Goal: Book appointment/travel/reservation

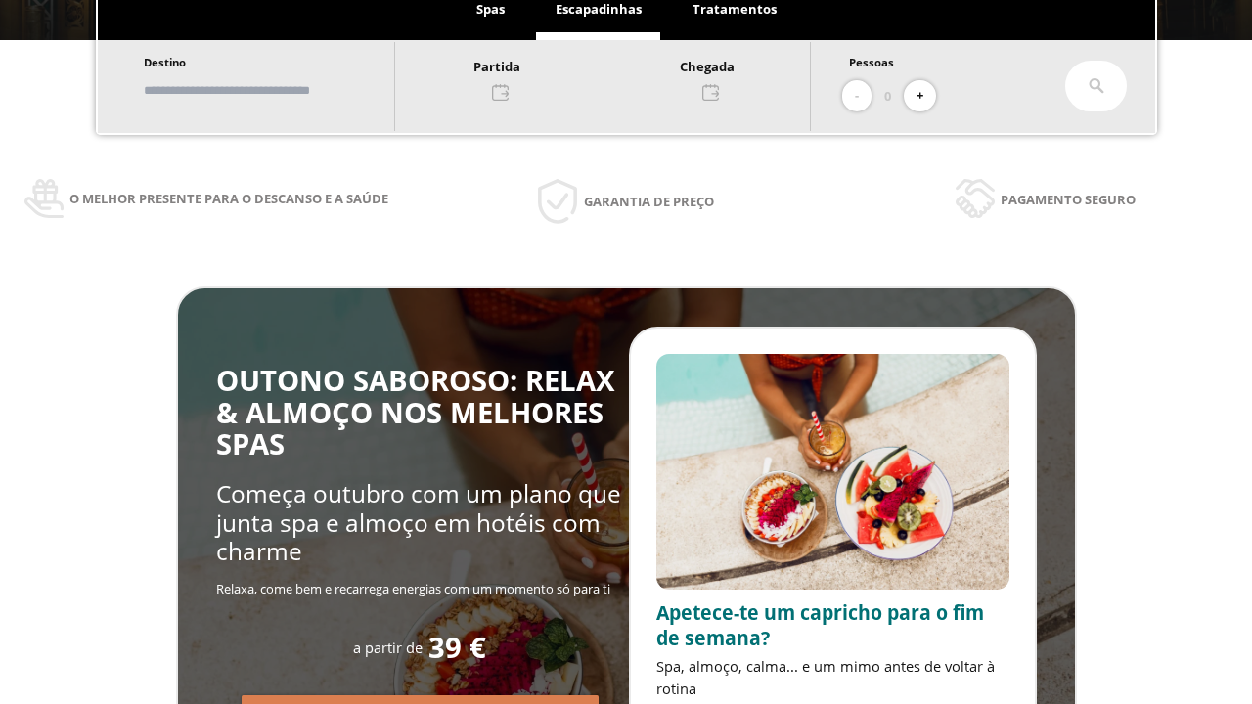
scroll to position [333, 0]
click at [277, 90] on input "text" at bounding box center [260, 90] width 244 height 34
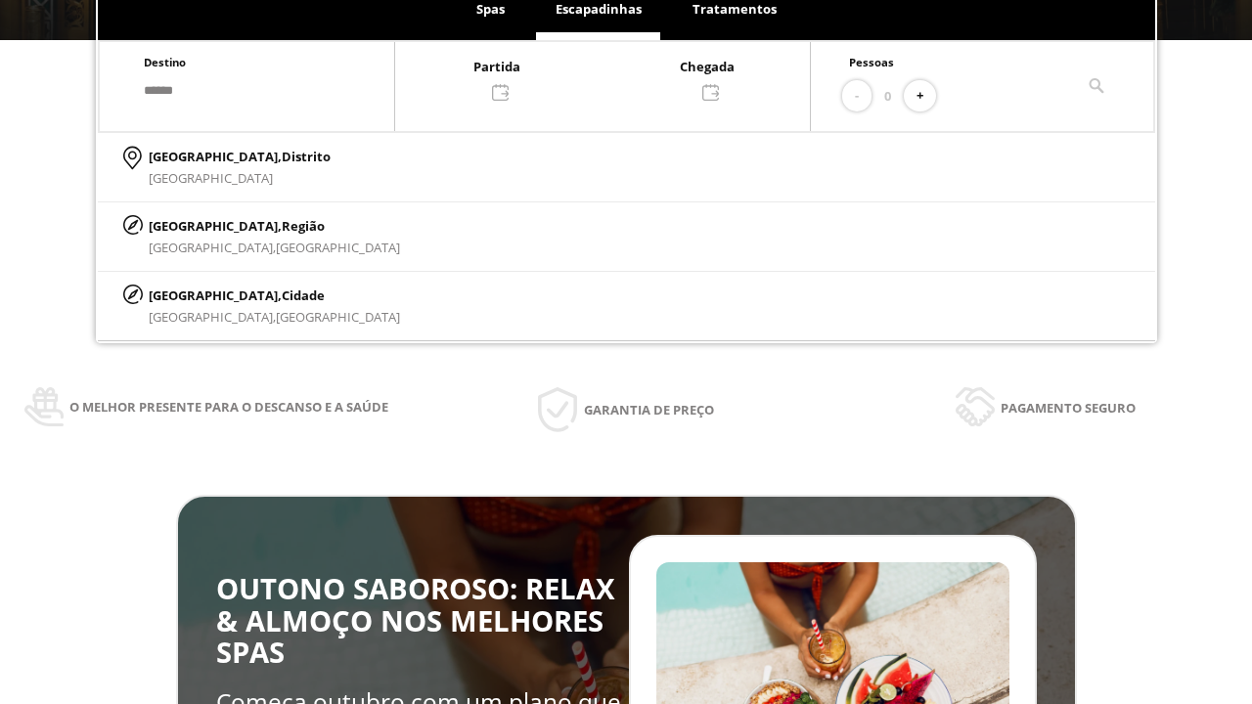
type input "******"
click at [282, 294] on span "Cidade" at bounding box center [303, 296] width 43 height 18
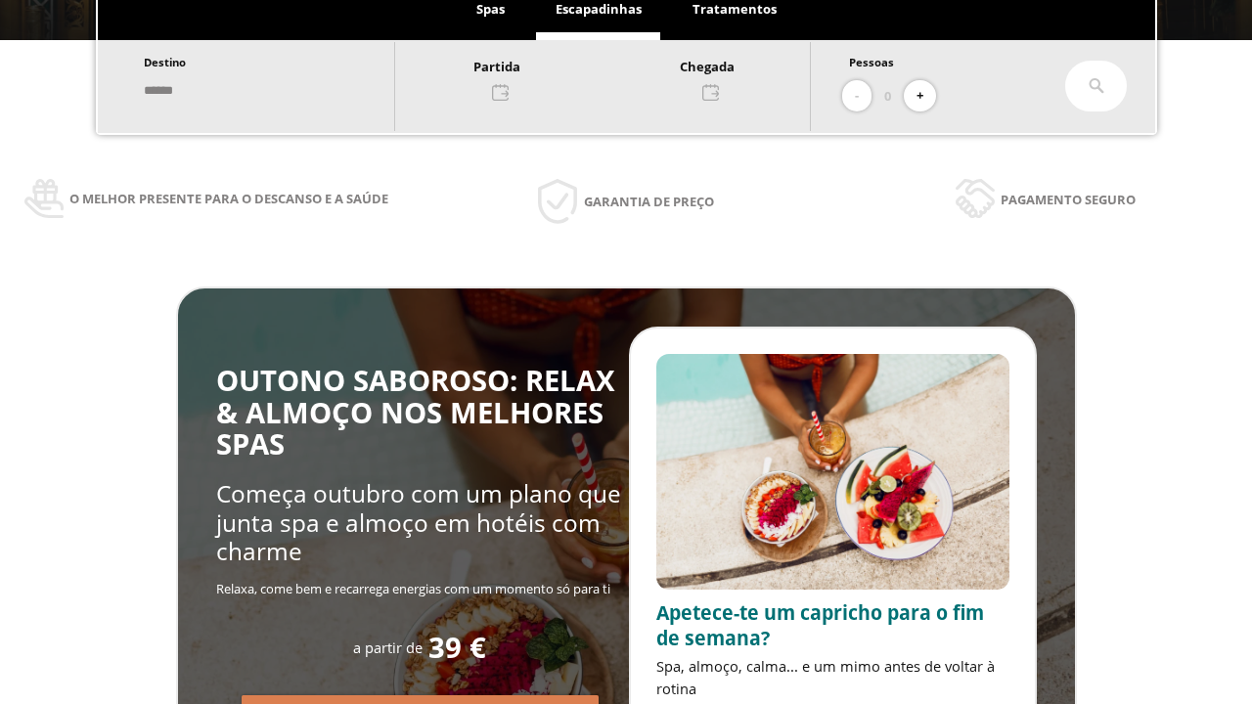
click at [624, 77] on div at bounding box center [602, 78] width 415 height 47
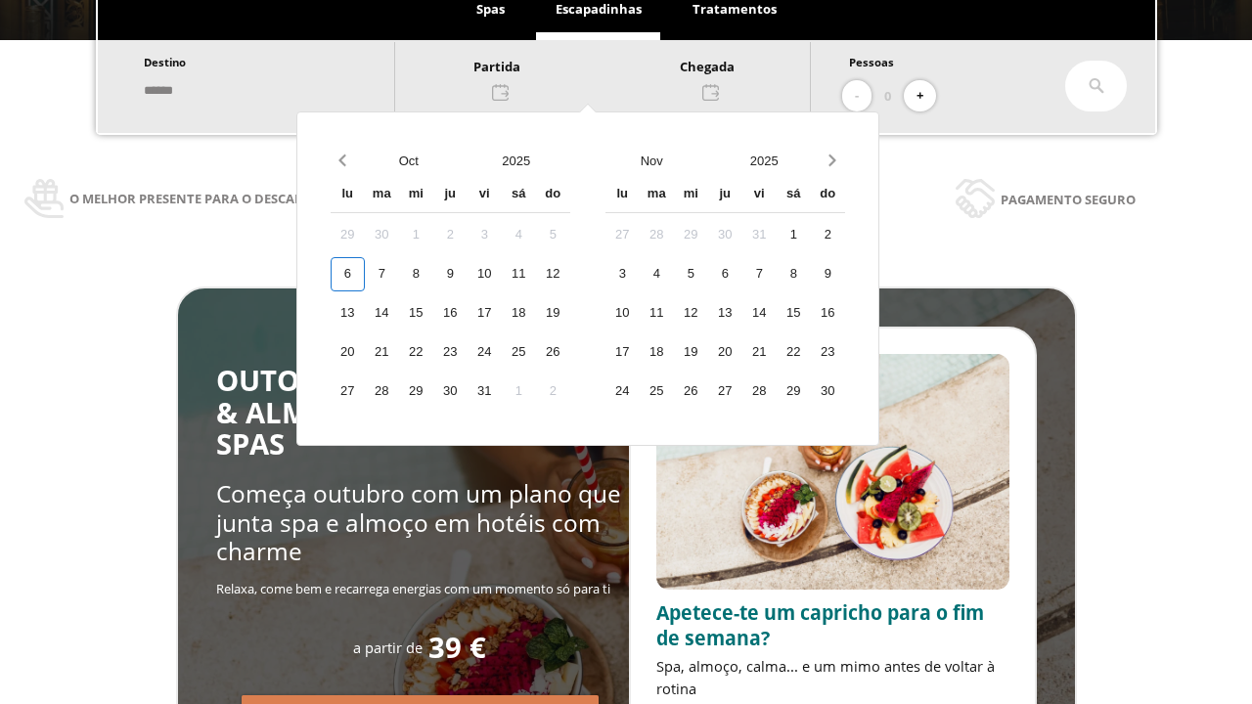
click at [433, 274] on div "8" at bounding box center [416, 274] width 34 height 34
click at [468, 274] on div "9" at bounding box center [450, 274] width 34 height 34
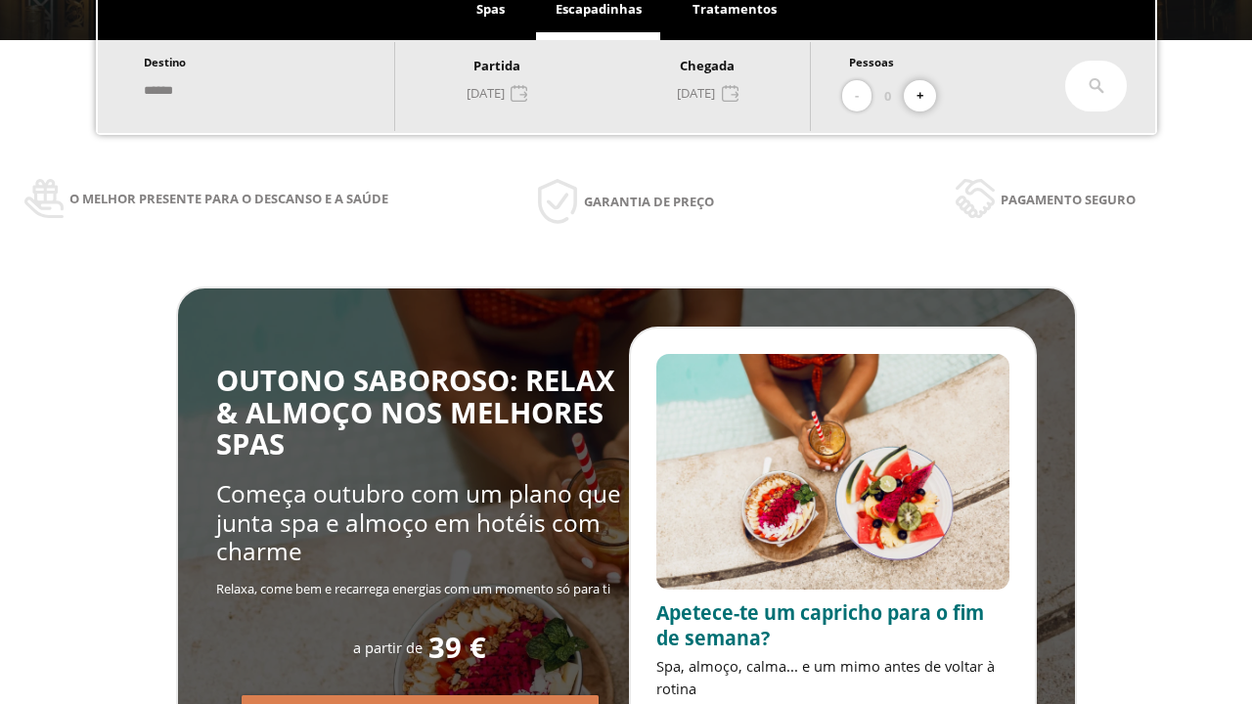
click at [927, 96] on button "+" at bounding box center [920, 96] width 32 height 32
click at [1096, 86] on icon at bounding box center [1097, 86] width 16 height 16
